Goal: Information Seeking & Learning: Learn about a topic

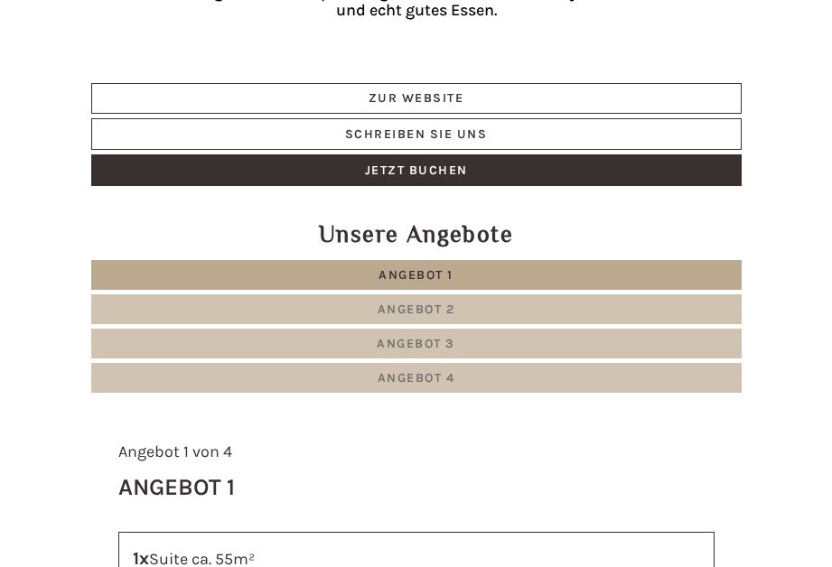
scroll to position [632, 0]
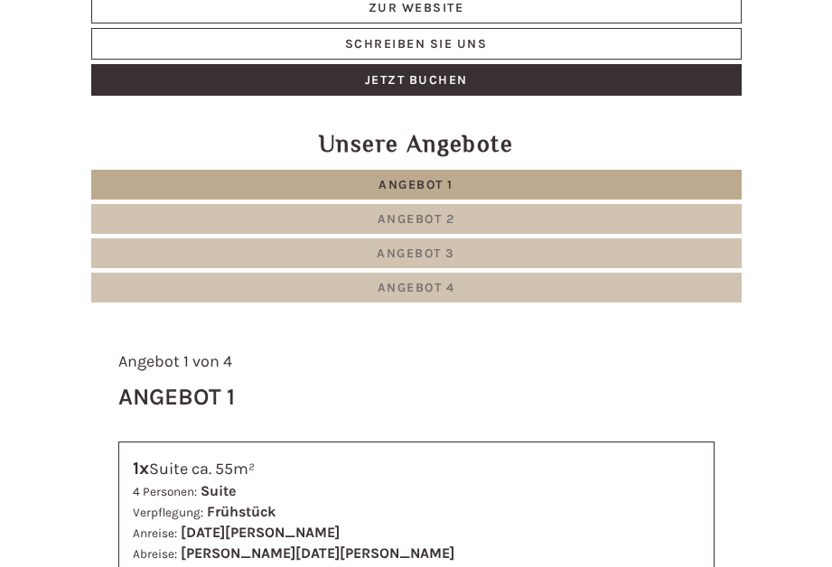
click at [437, 184] on span "Angebot 1" at bounding box center [415, 184] width 75 height 15
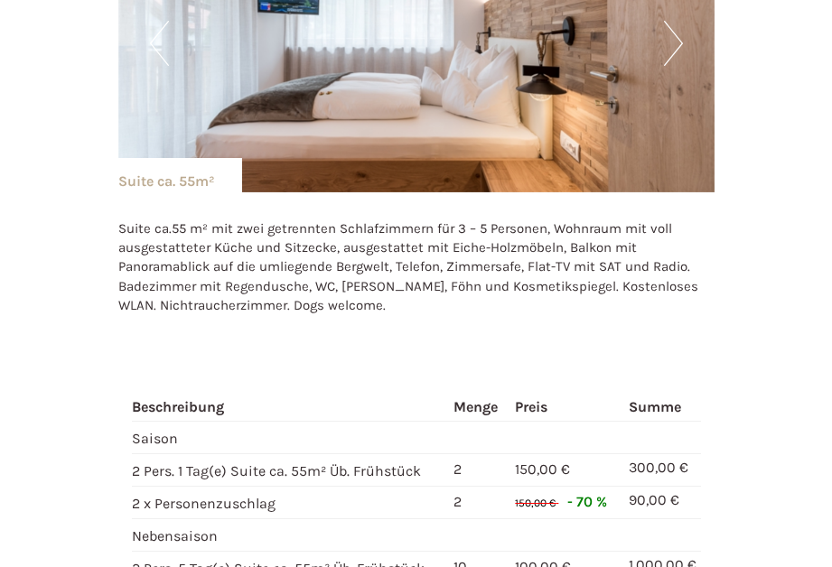
scroll to position [1163, 0]
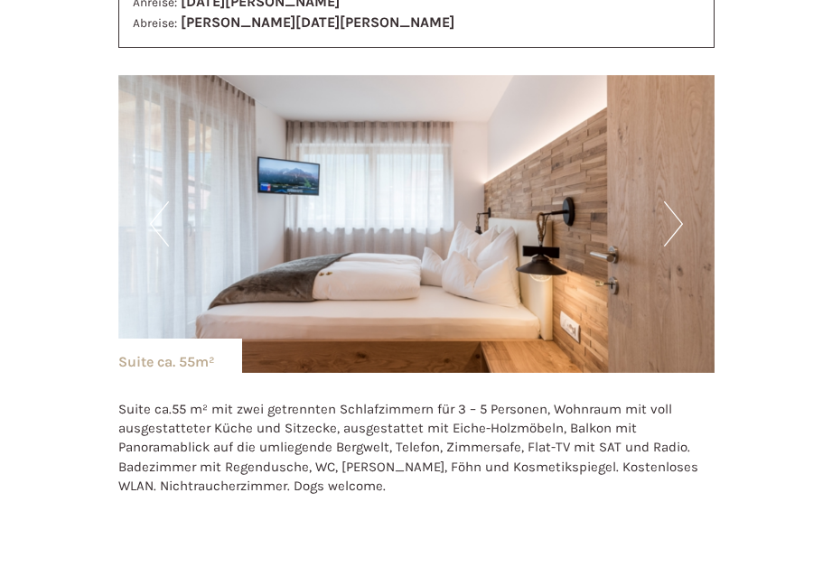
click at [664, 222] on button "Next" at bounding box center [673, 223] width 19 height 45
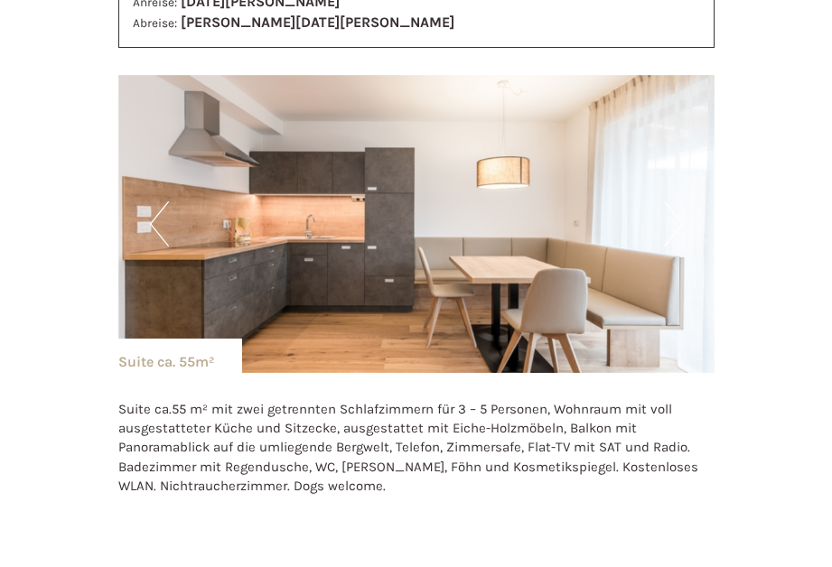
click at [666, 228] on button "Next" at bounding box center [673, 223] width 19 height 45
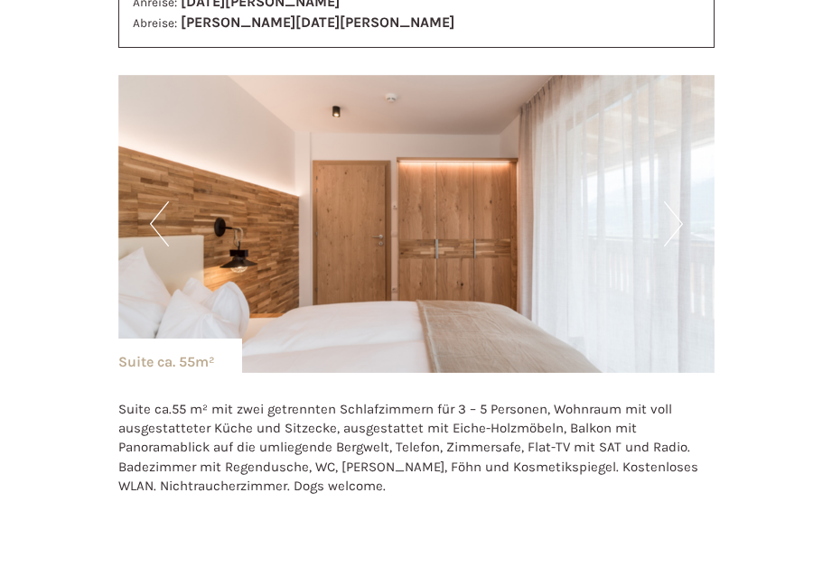
click at [668, 228] on button "Next" at bounding box center [673, 223] width 19 height 45
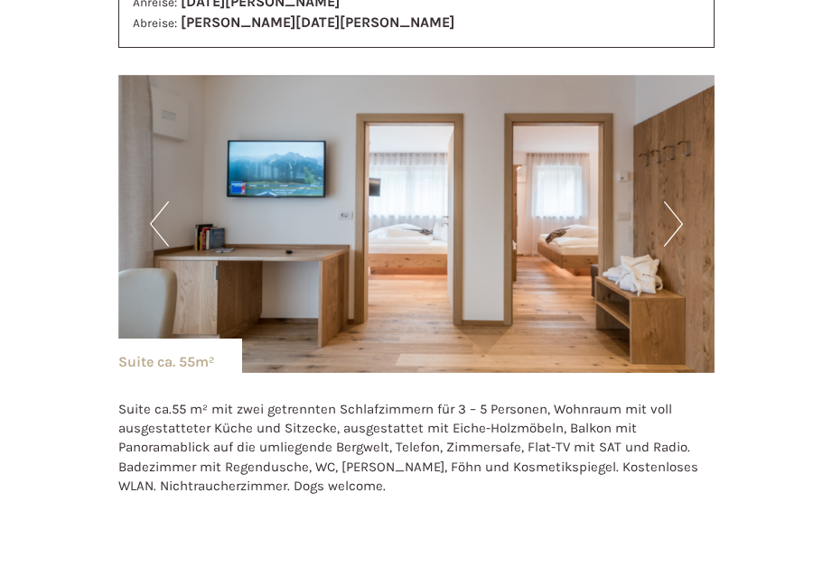
click at [668, 228] on button "Next" at bounding box center [673, 223] width 19 height 45
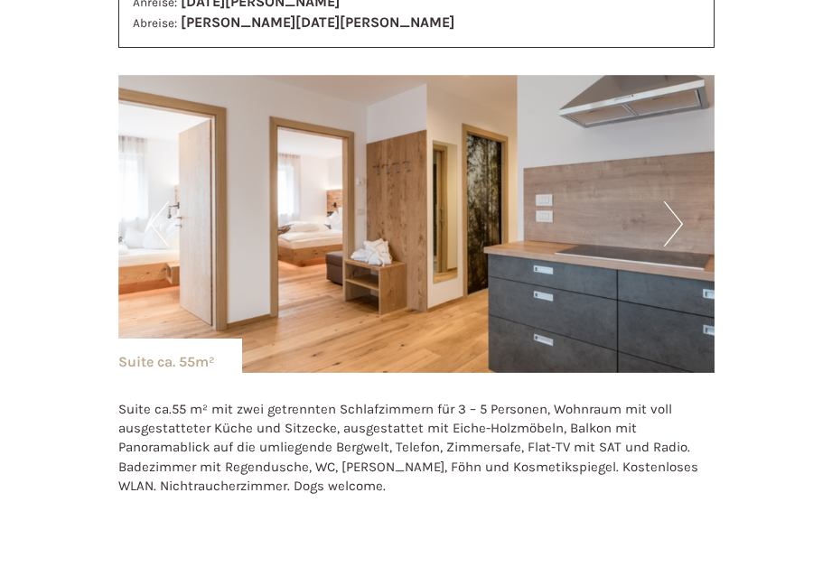
click at [668, 228] on button "Next" at bounding box center [673, 223] width 19 height 45
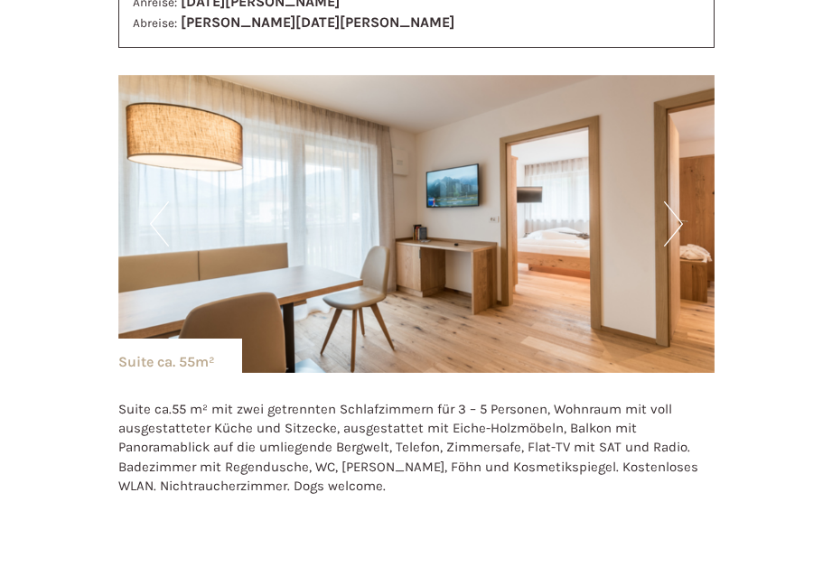
click at [668, 228] on button "Next" at bounding box center [673, 223] width 19 height 45
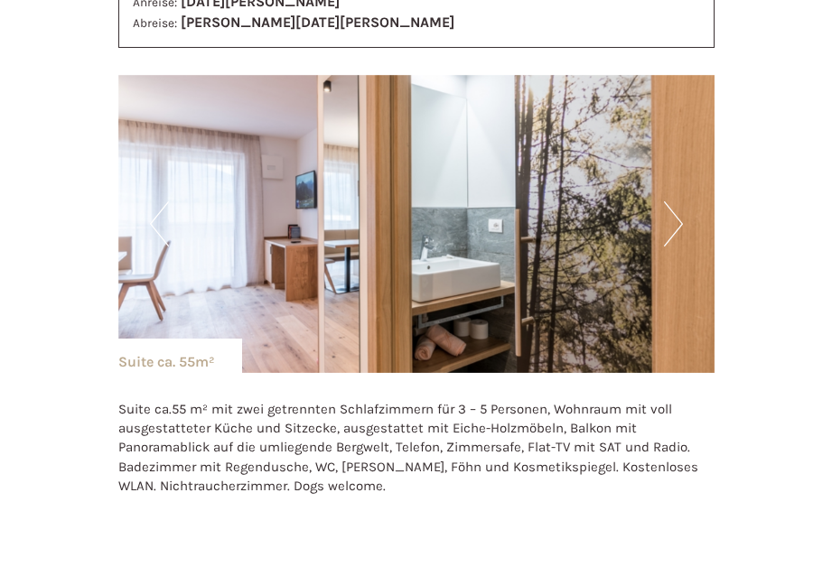
click at [668, 228] on button "Next" at bounding box center [673, 223] width 19 height 45
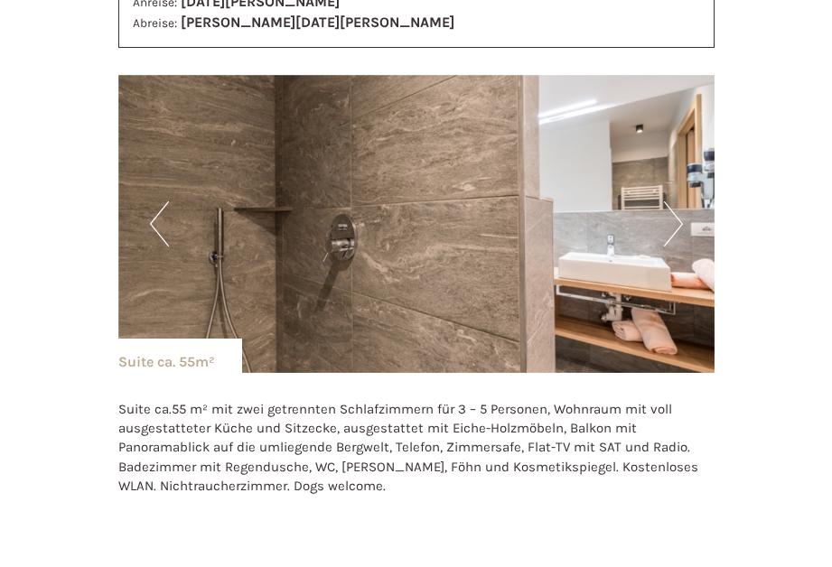
click at [668, 228] on button "Next" at bounding box center [673, 223] width 19 height 45
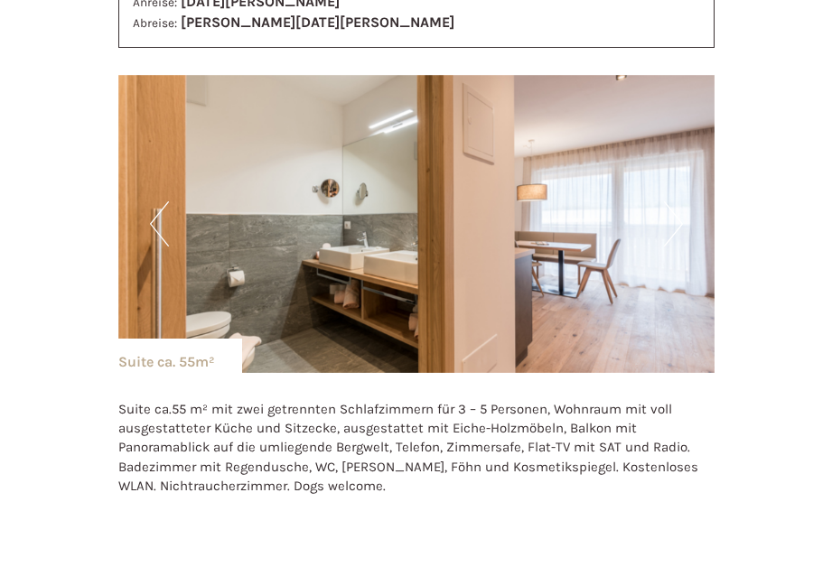
click at [668, 228] on button "Next" at bounding box center [673, 223] width 19 height 45
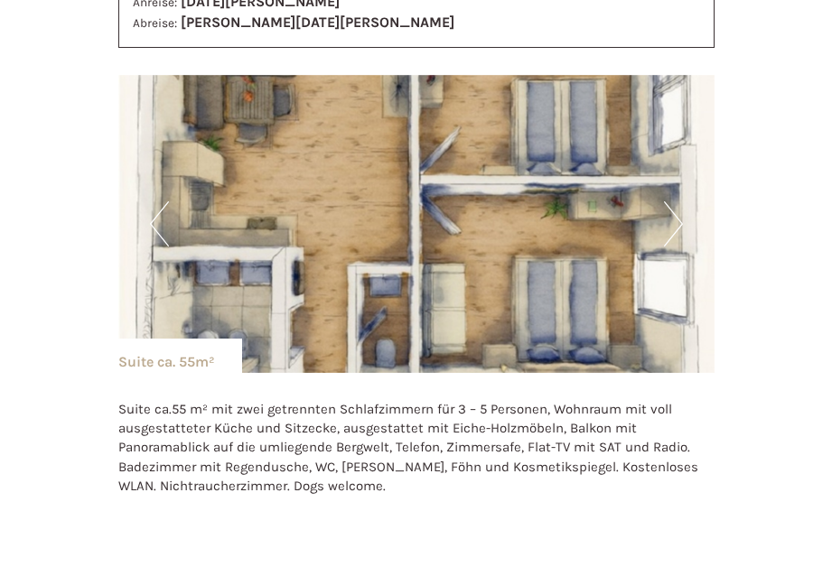
click at [667, 222] on button "Next" at bounding box center [673, 223] width 19 height 45
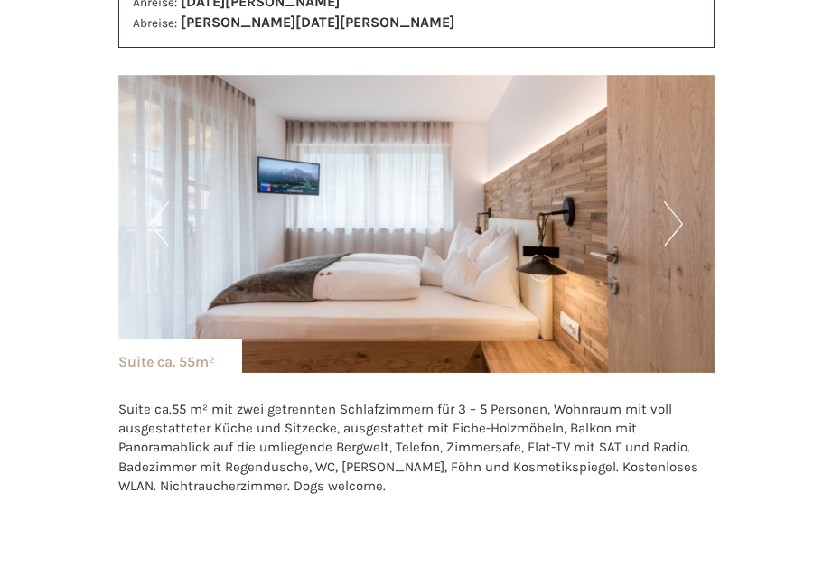
click at [667, 222] on button "Next" at bounding box center [673, 223] width 19 height 45
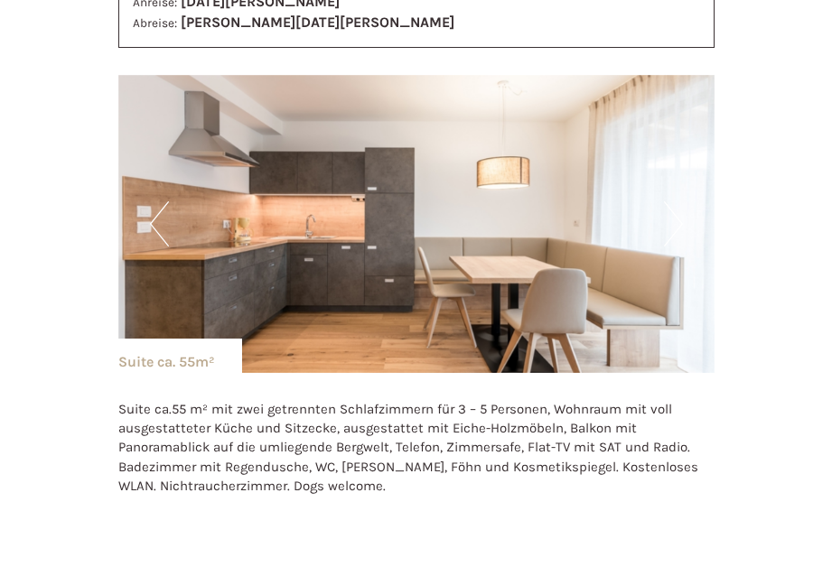
click at [667, 222] on button "Next" at bounding box center [673, 223] width 19 height 45
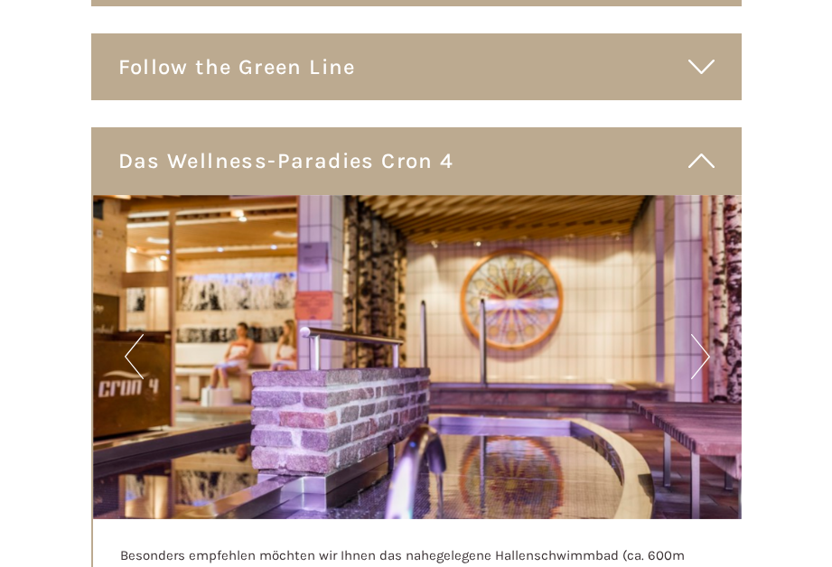
scroll to position [5046, 0]
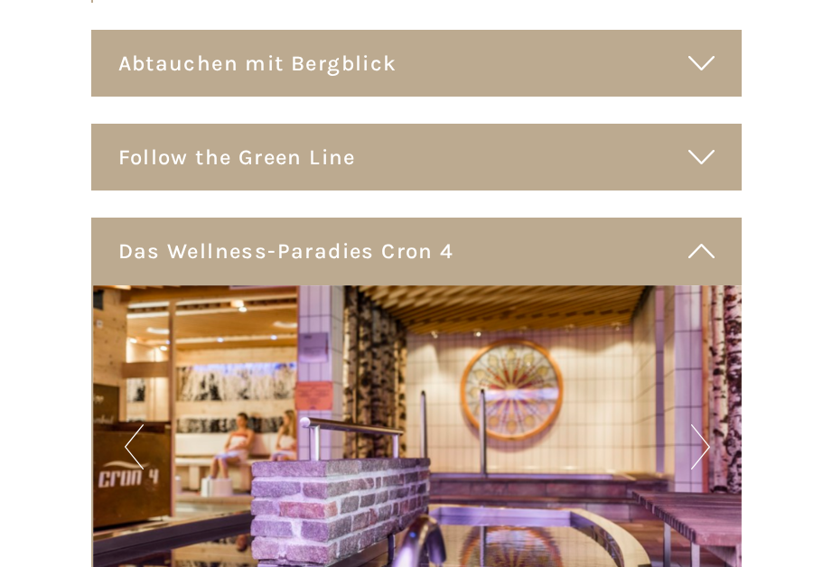
click at [699, 65] on icon at bounding box center [701, 63] width 26 height 31
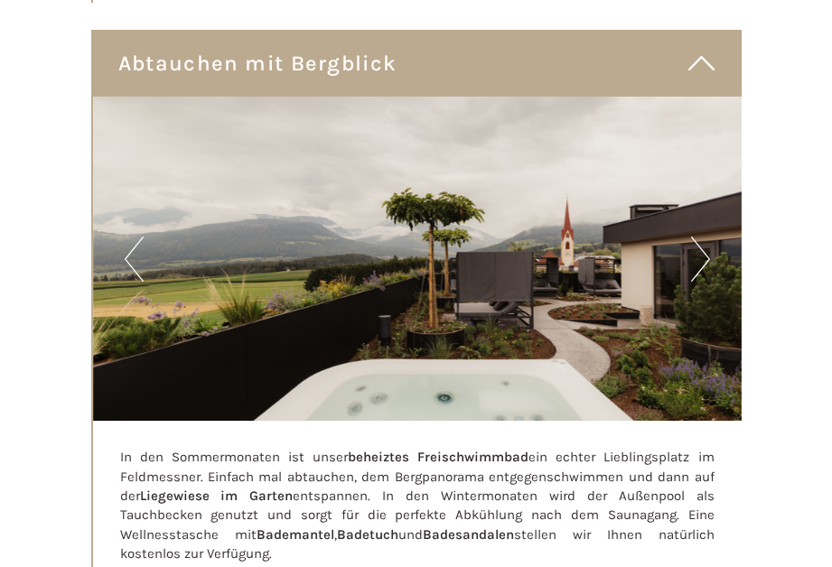
scroll to position [5226, 0]
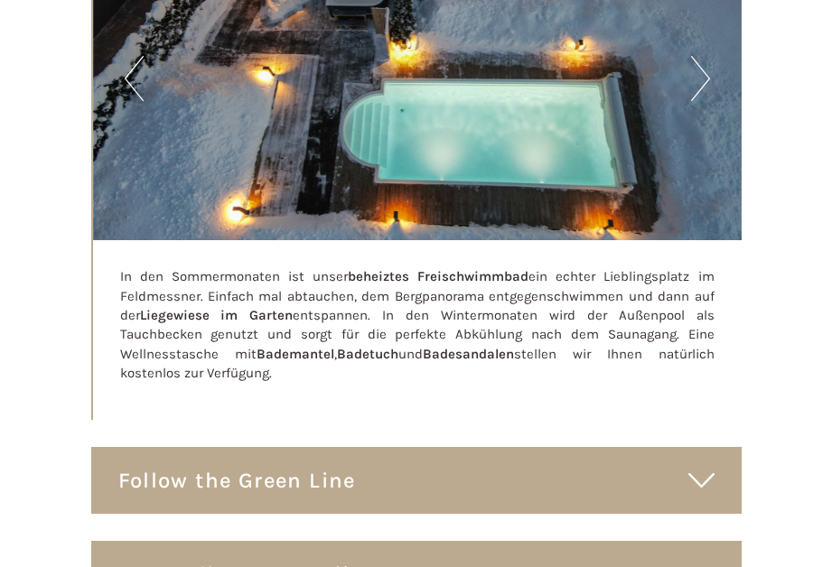
click at [699, 78] on button "Next" at bounding box center [700, 78] width 19 height 45
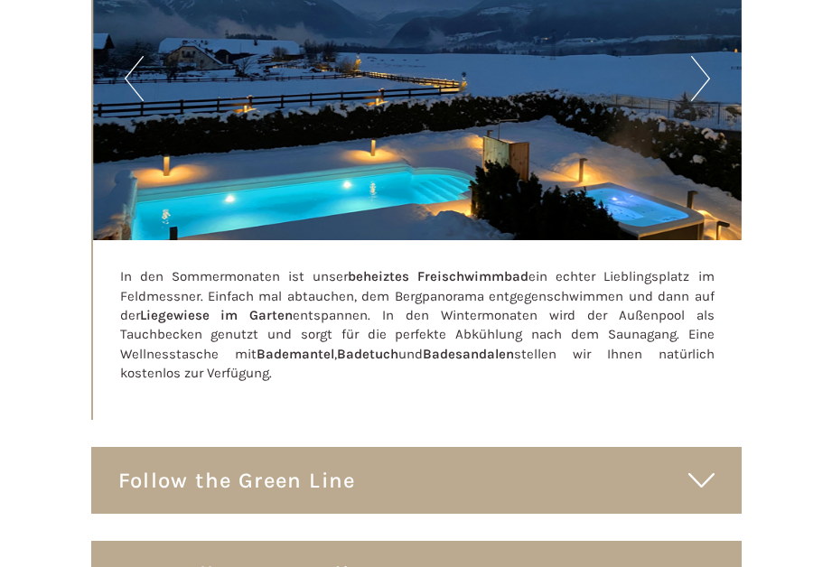
click at [699, 78] on button "Next" at bounding box center [700, 78] width 19 height 45
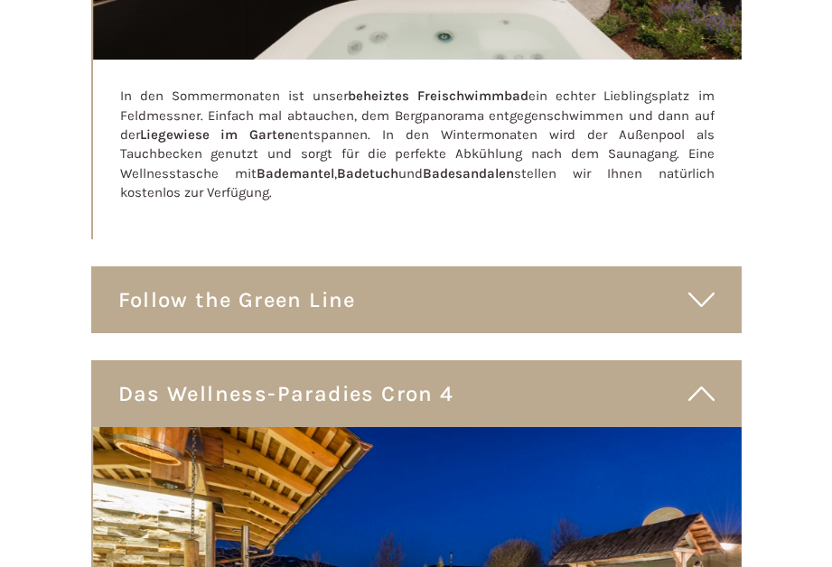
scroll to position [5497, 0]
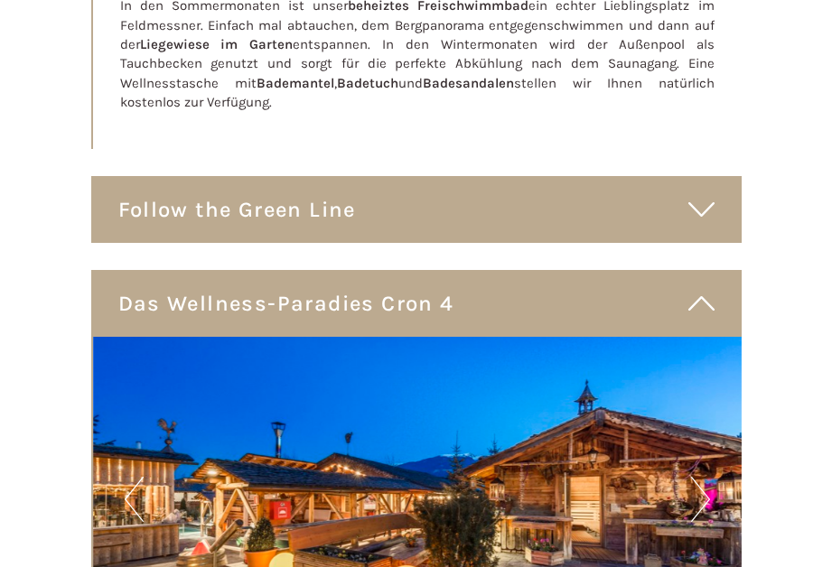
click at [712, 205] on icon at bounding box center [701, 209] width 26 height 31
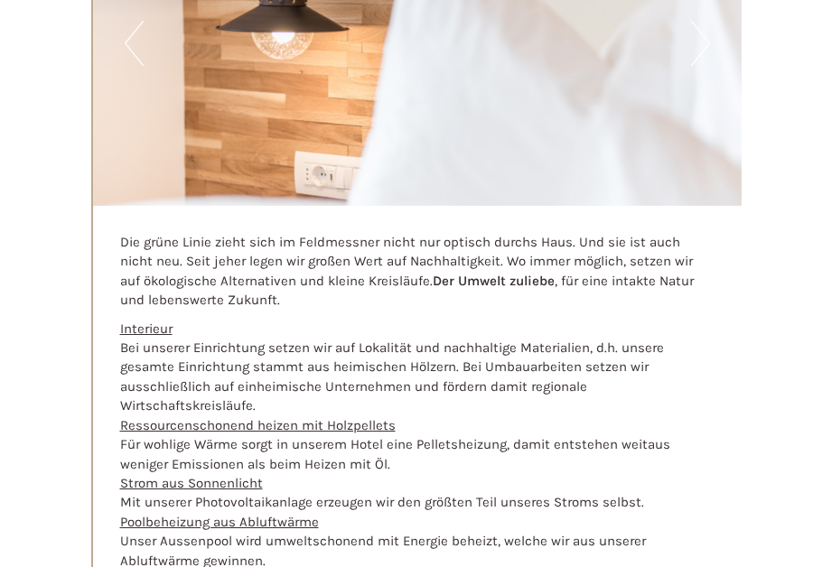
scroll to position [5768, 0]
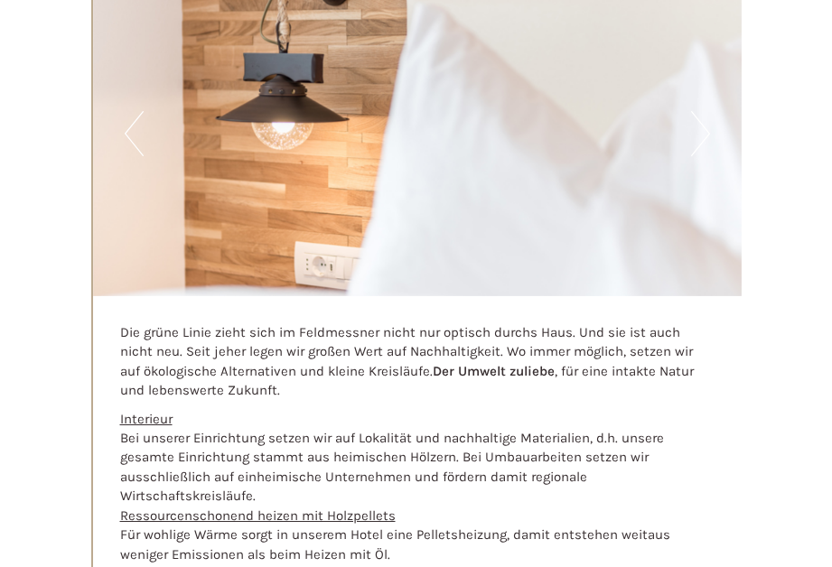
click at [702, 138] on button "Next" at bounding box center [700, 133] width 19 height 45
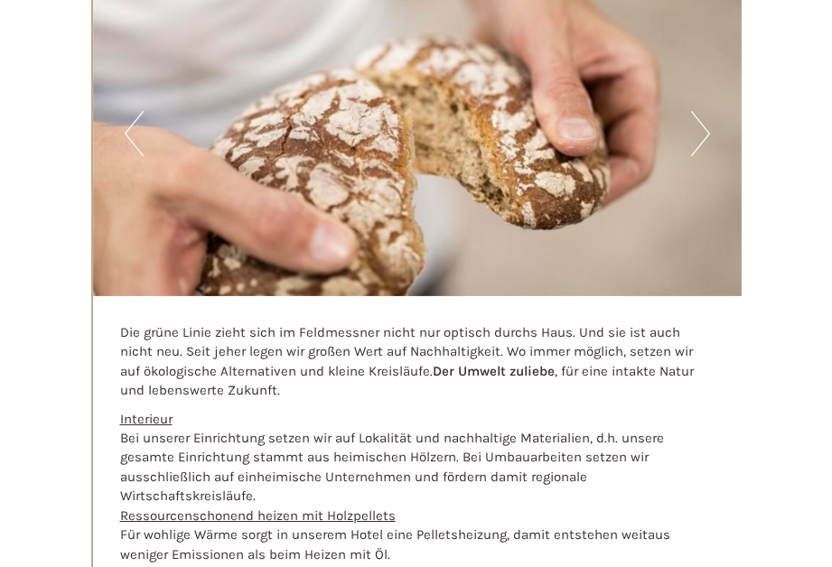
click at [702, 138] on button "Next" at bounding box center [700, 133] width 19 height 45
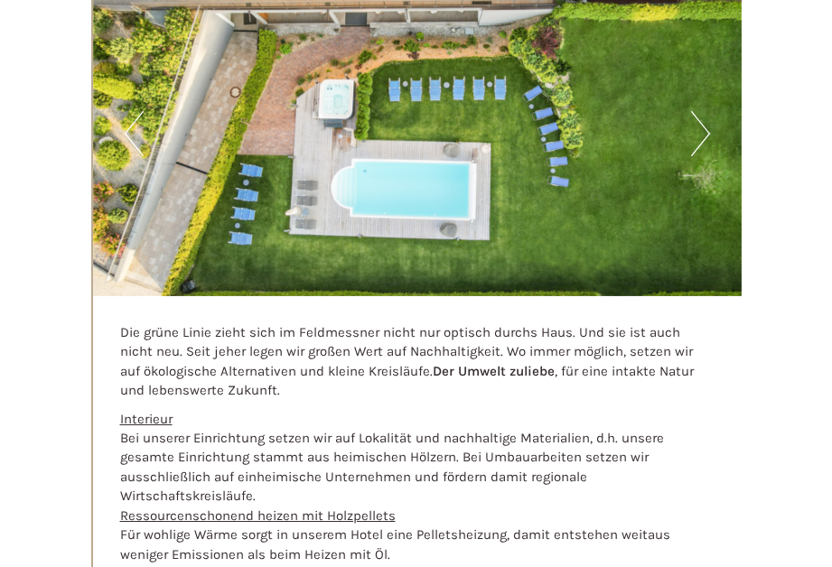
click at [702, 138] on button "Next" at bounding box center [700, 133] width 19 height 45
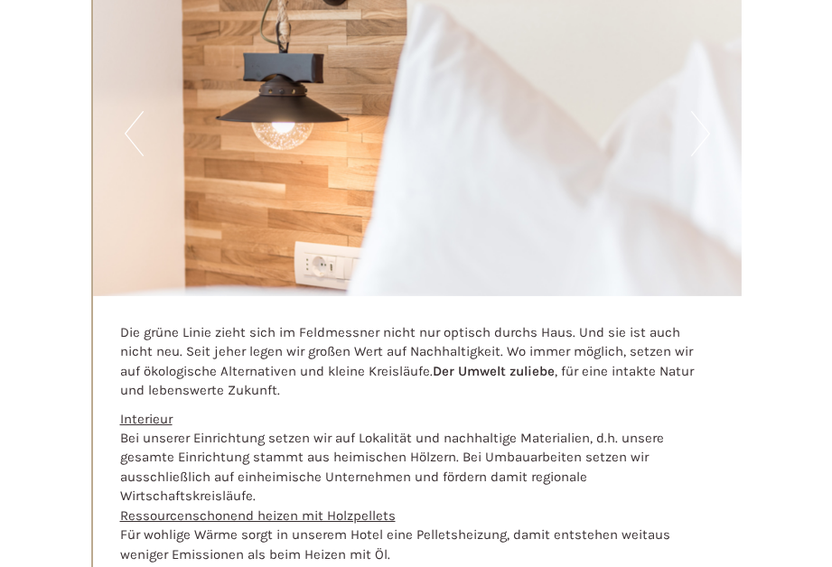
click at [702, 138] on button "Next" at bounding box center [700, 133] width 19 height 45
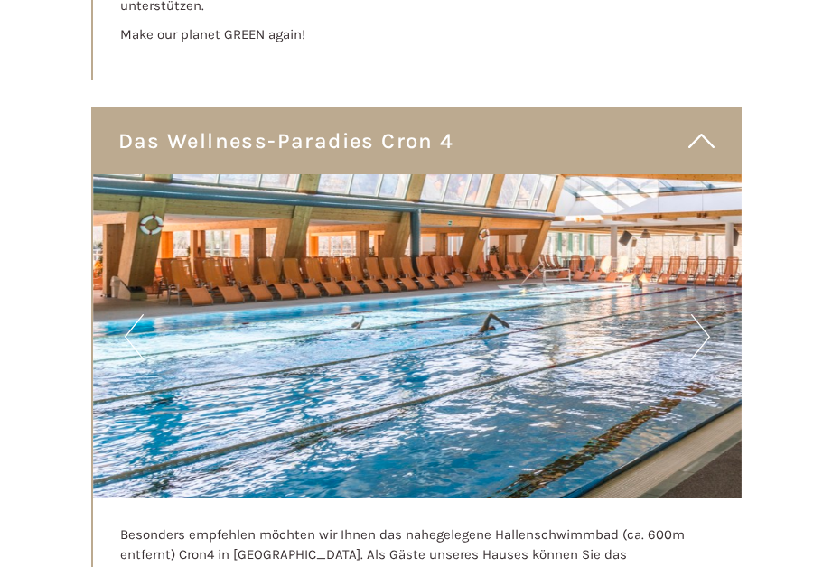
scroll to position [7123, 0]
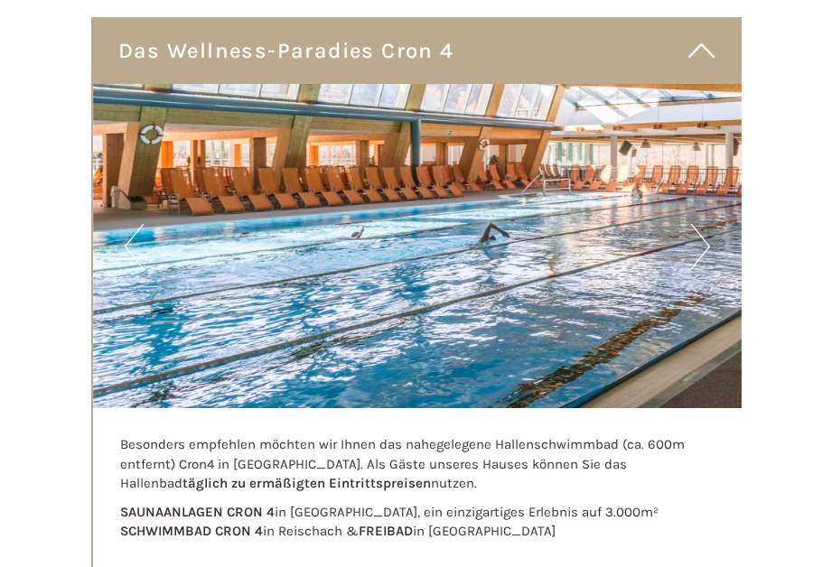
click at [701, 224] on button "Next" at bounding box center [700, 246] width 19 height 45
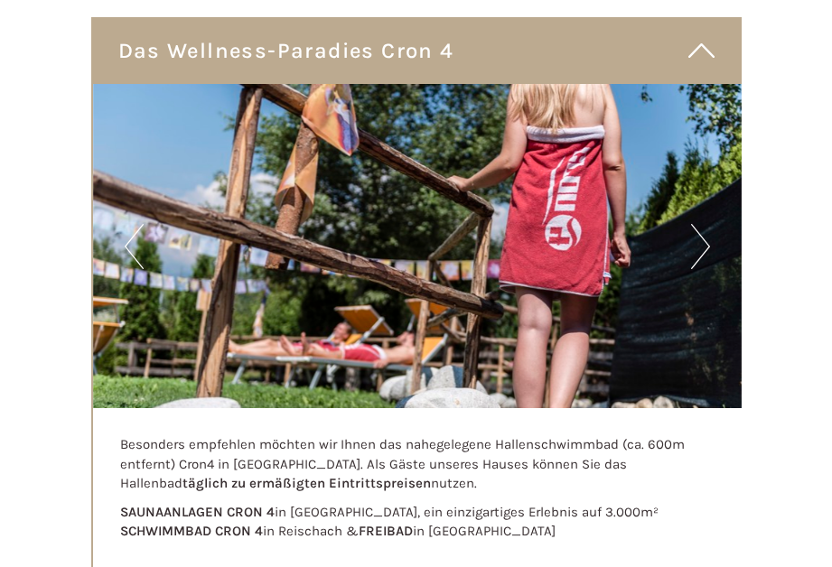
click at [701, 224] on button "Next" at bounding box center [700, 246] width 19 height 45
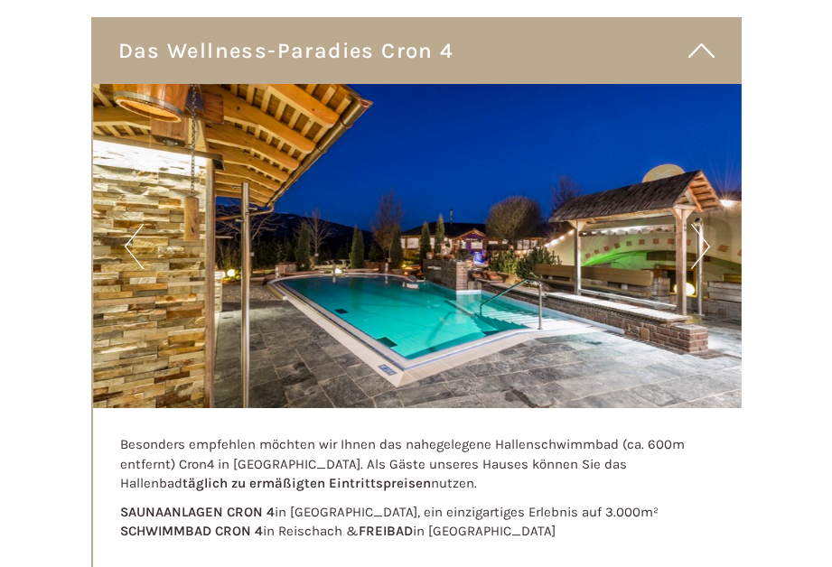
click at [701, 224] on button "Next" at bounding box center [700, 246] width 19 height 45
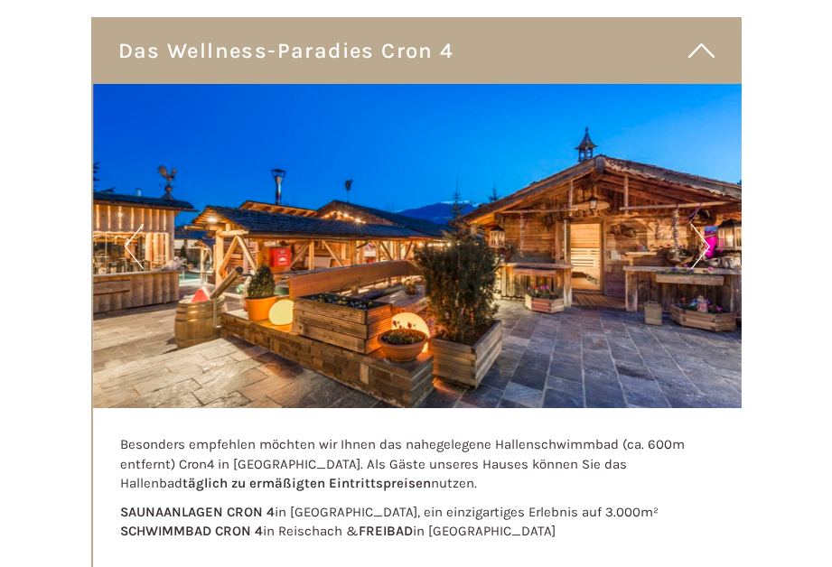
click at [701, 224] on button "Next" at bounding box center [700, 246] width 19 height 45
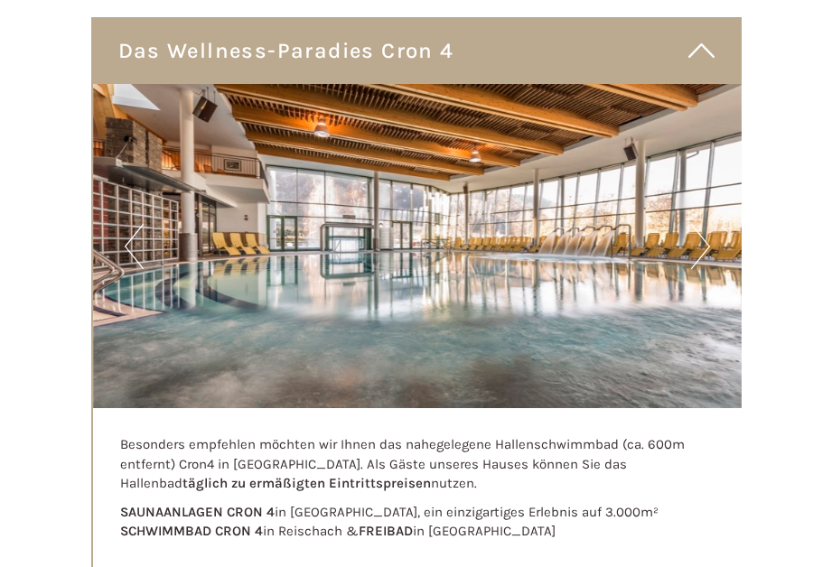
click at [138, 235] on button "Previous" at bounding box center [134, 246] width 19 height 45
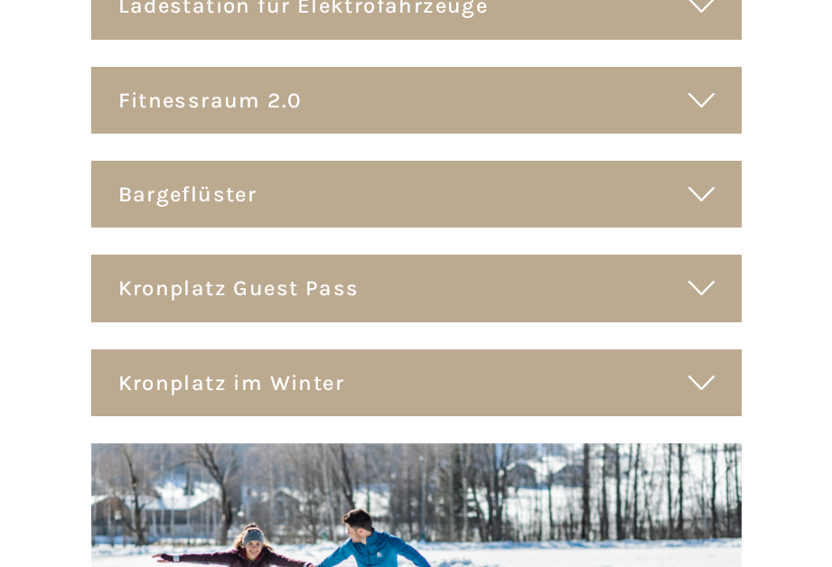
scroll to position [7845, 0]
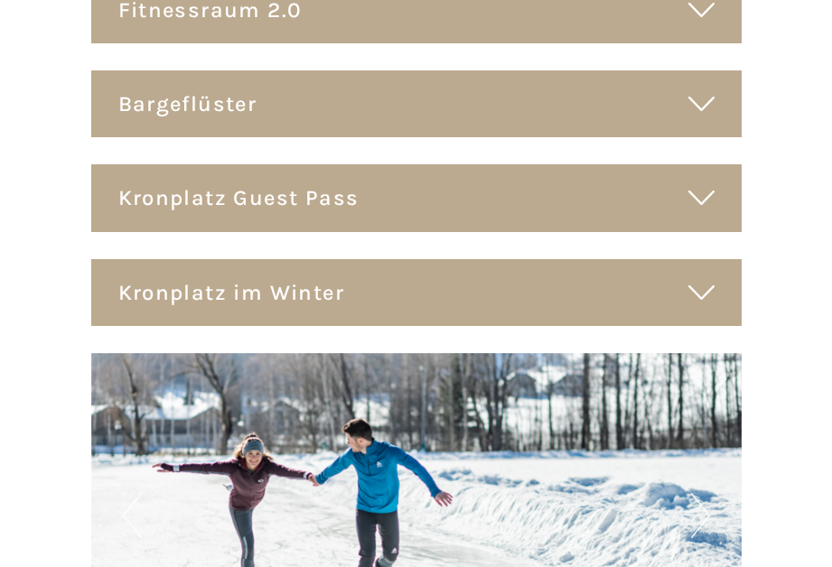
click at [703, 88] on icon at bounding box center [701, 103] width 26 height 31
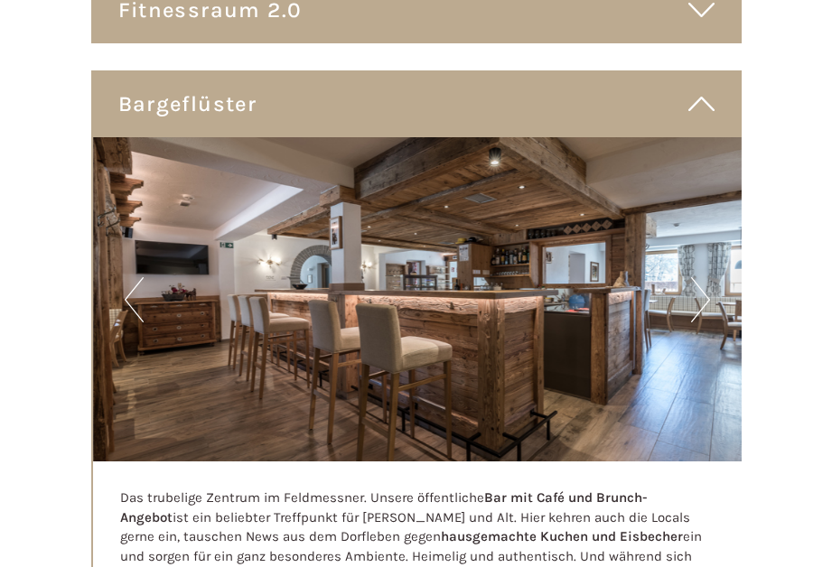
click at [703, 88] on icon at bounding box center [701, 103] width 26 height 31
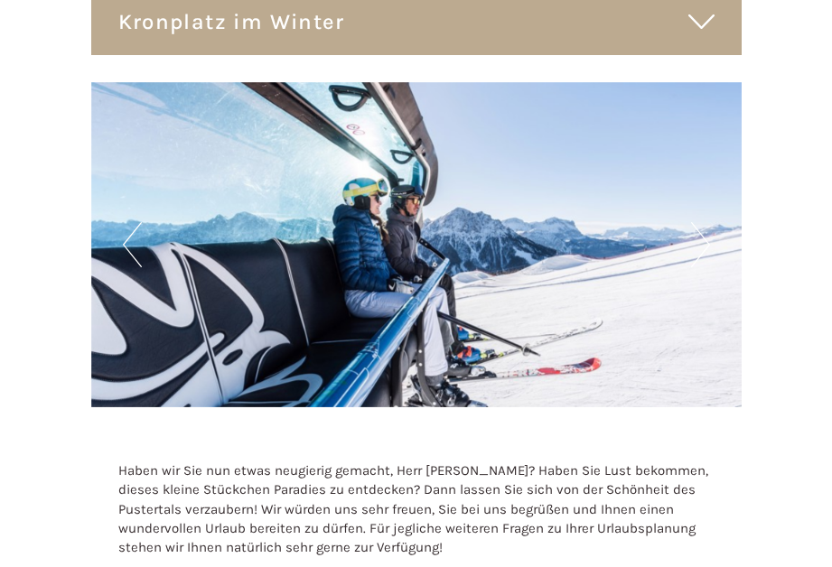
scroll to position [8026, 0]
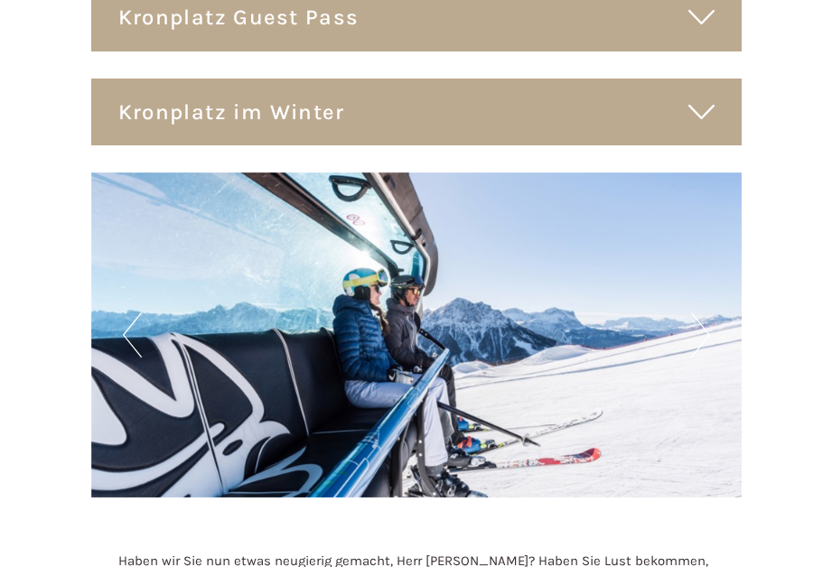
click at [701, 98] on icon at bounding box center [701, 112] width 26 height 31
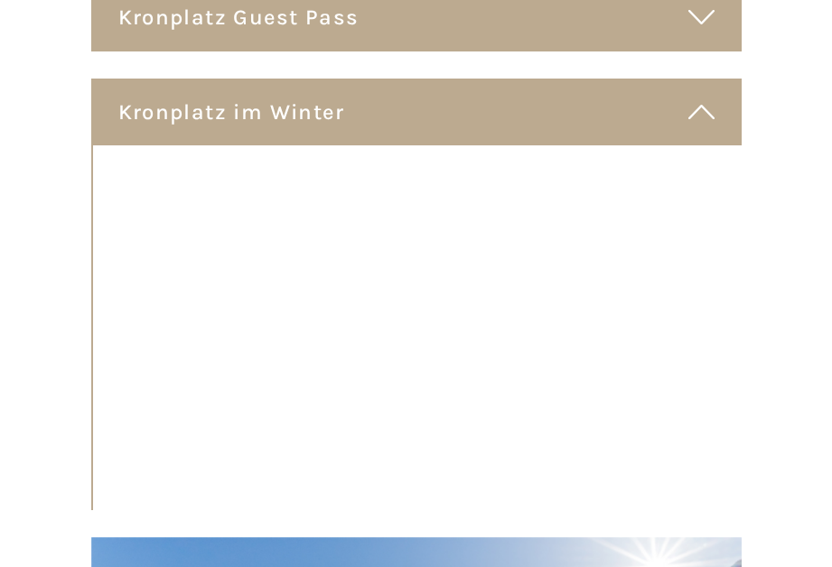
click at [709, 97] on icon at bounding box center [701, 112] width 26 height 31
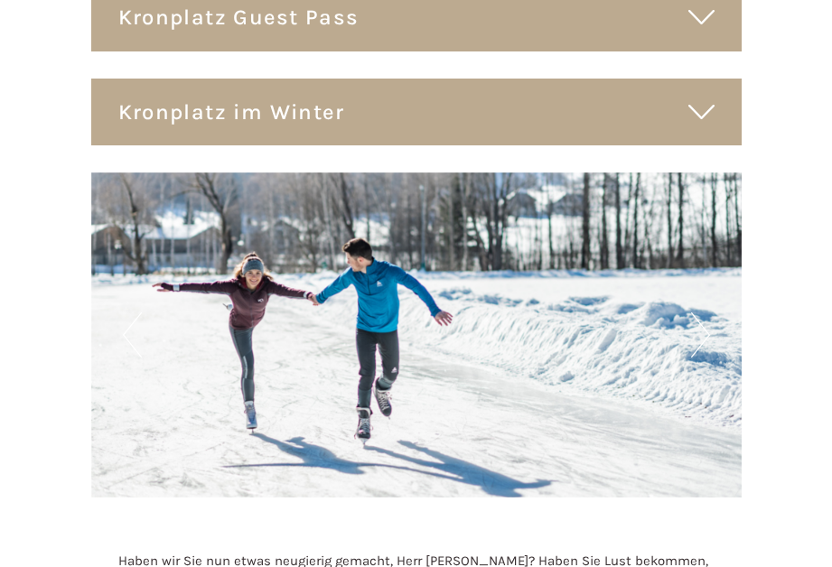
click at [709, 312] on button "Next" at bounding box center [700, 334] width 19 height 45
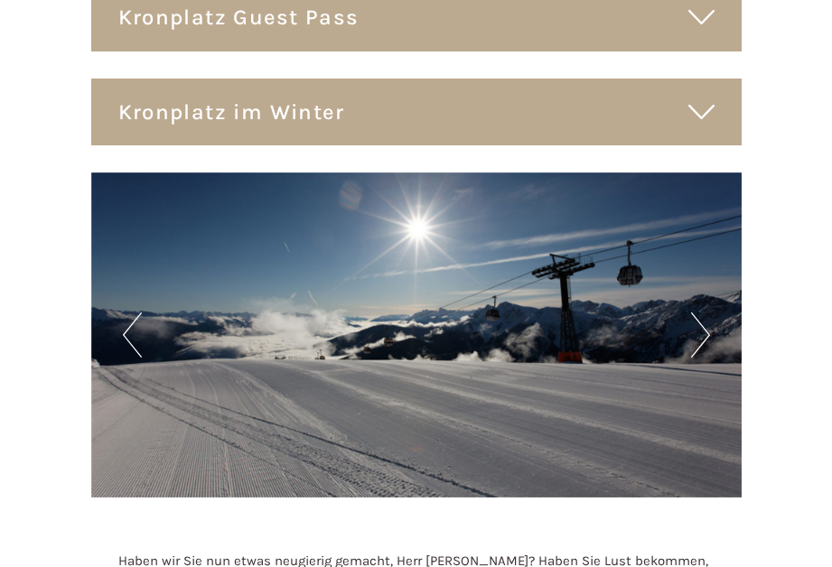
click at [709, 312] on button "Next" at bounding box center [700, 334] width 19 height 45
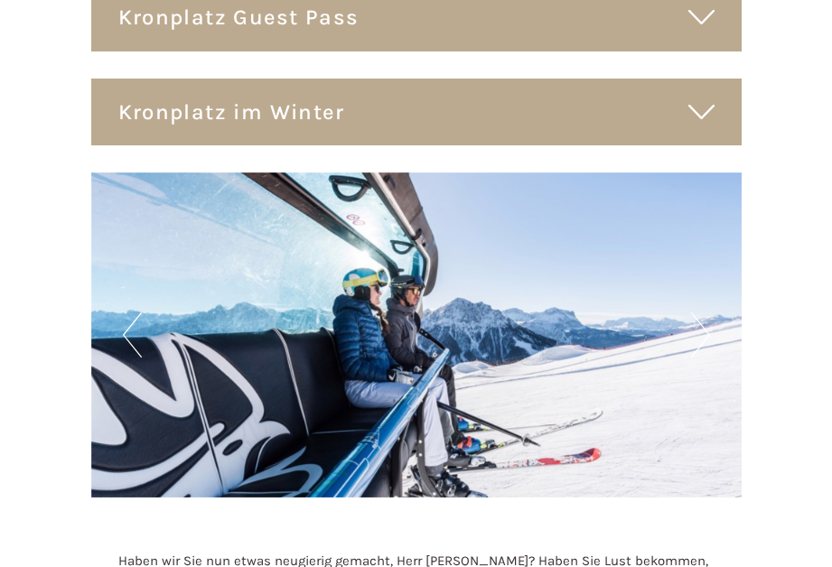
click at [709, 312] on button "Next" at bounding box center [700, 334] width 19 height 45
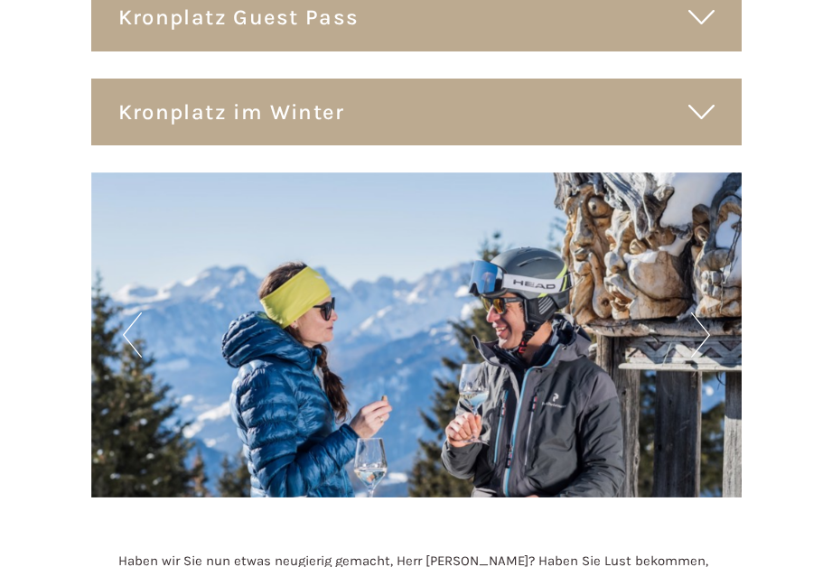
click at [709, 312] on button "Next" at bounding box center [700, 334] width 19 height 45
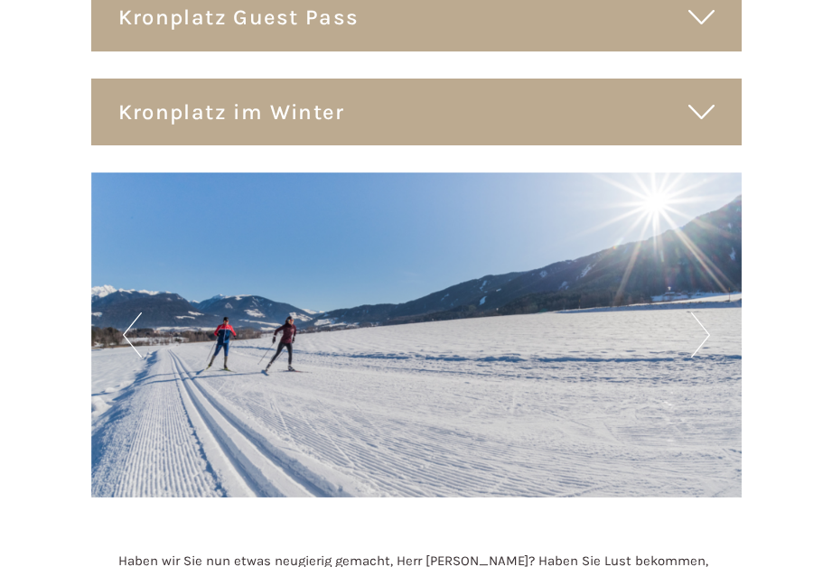
click at [709, 312] on button "Next" at bounding box center [700, 334] width 19 height 45
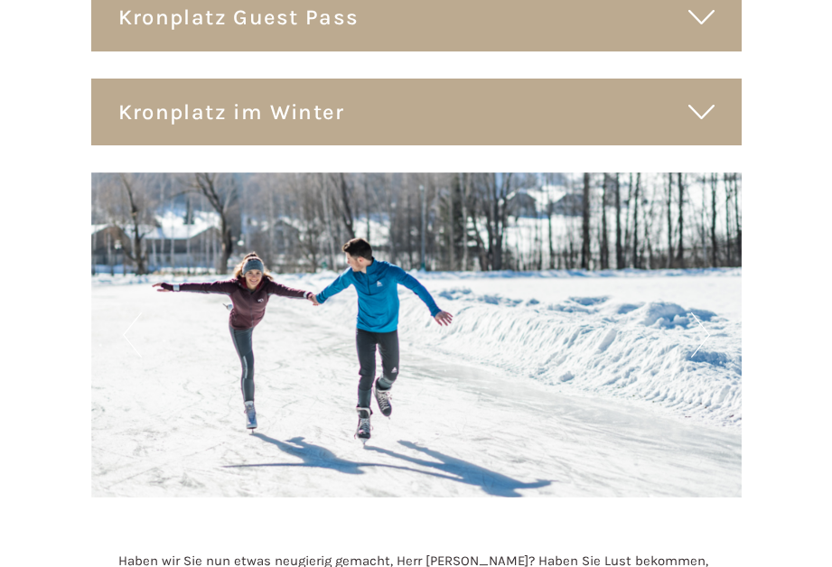
click at [709, 312] on button "Next" at bounding box center [700, 334] width 19 height 45
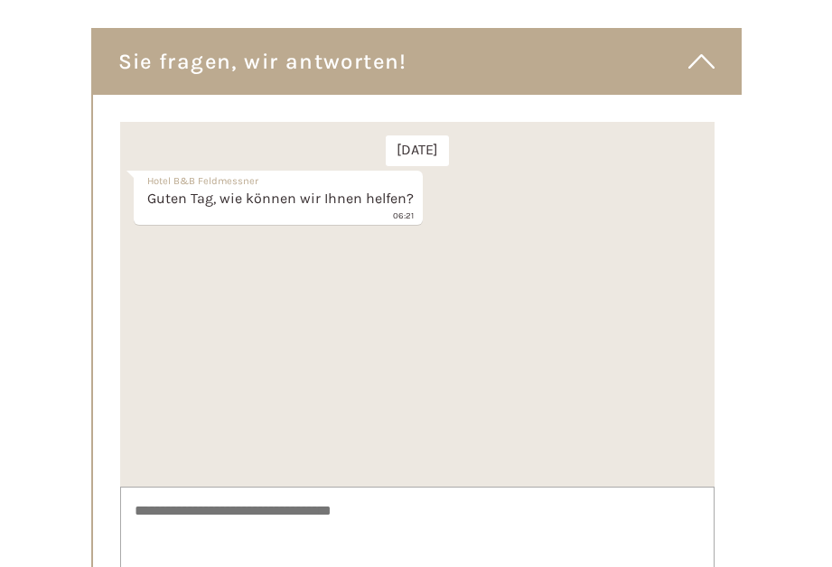
scroll to position [8567, 0]
